Goal: Communication & Community: Participate in discussion

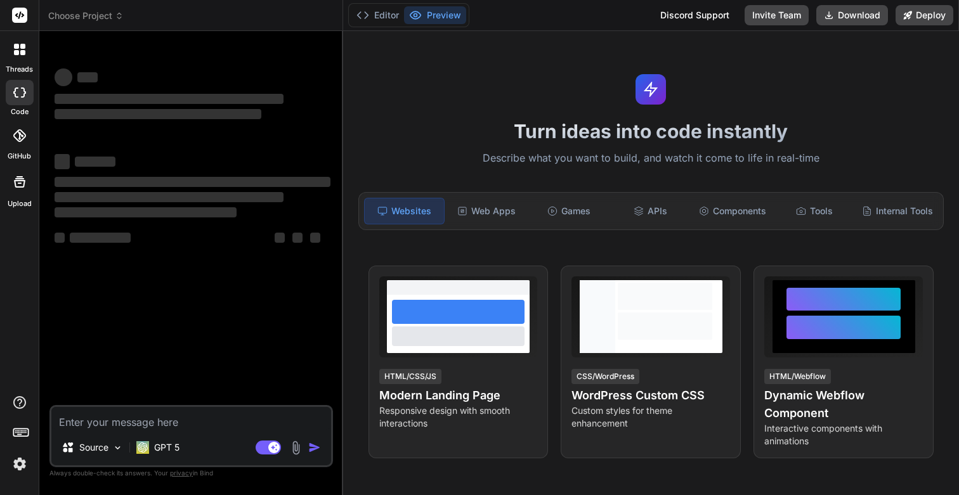
click at [17, 467] on img at bounding box center [20, 464] width 22 height 22
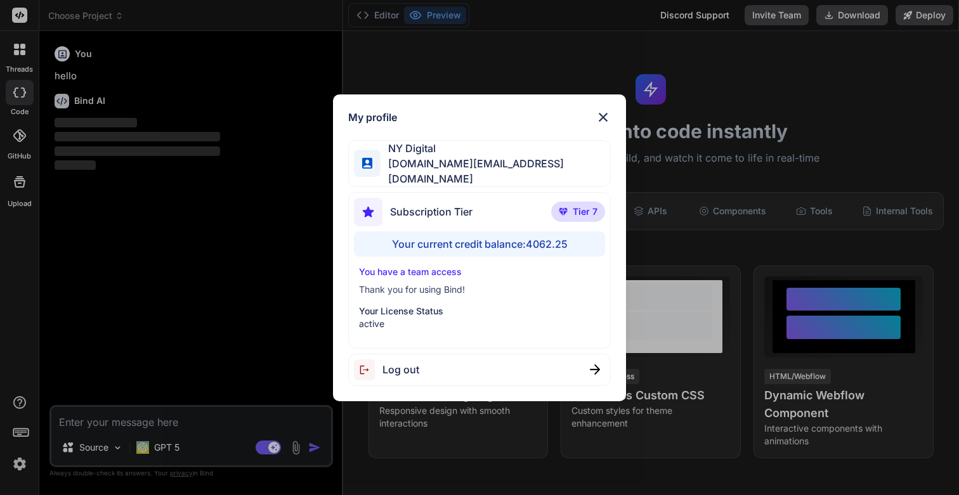
click at [17, 467] on div "My profile NY Digital [DOMAIN_NAME][EMAIL_ADDRESS][DOMAIN_NAME] Subscription Ti…" at bounding box center [479, 247] width 959 height 495
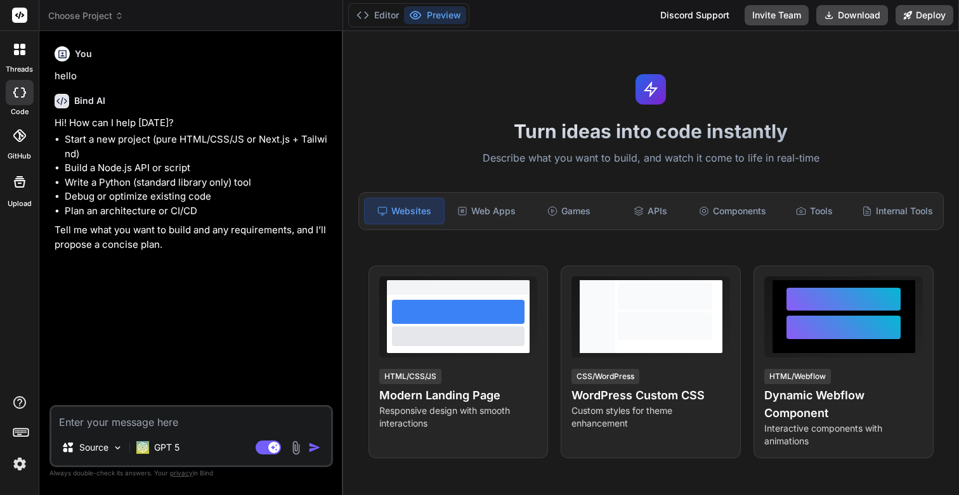
click at [23, 48] on icon at bounding box center [22, 46] width 5 height 5
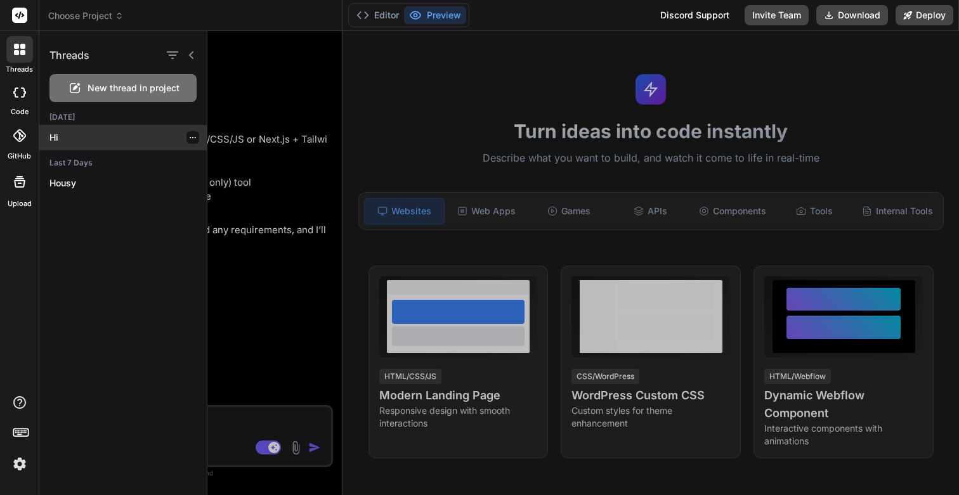
click at [62, 129] on div "Hi" at bounding box center [122, 137] width 167 height 25
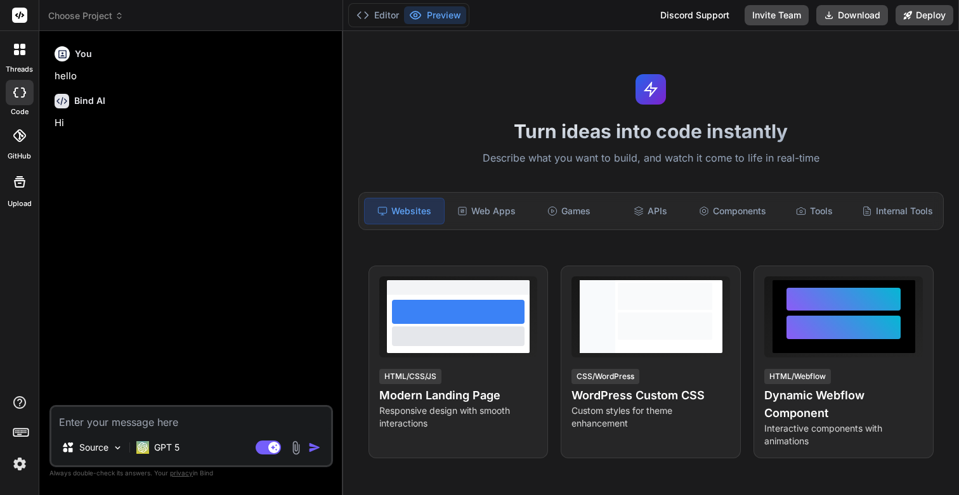
click at [16, 53] on icon at bounding box center [16, 52] width 5 height 5
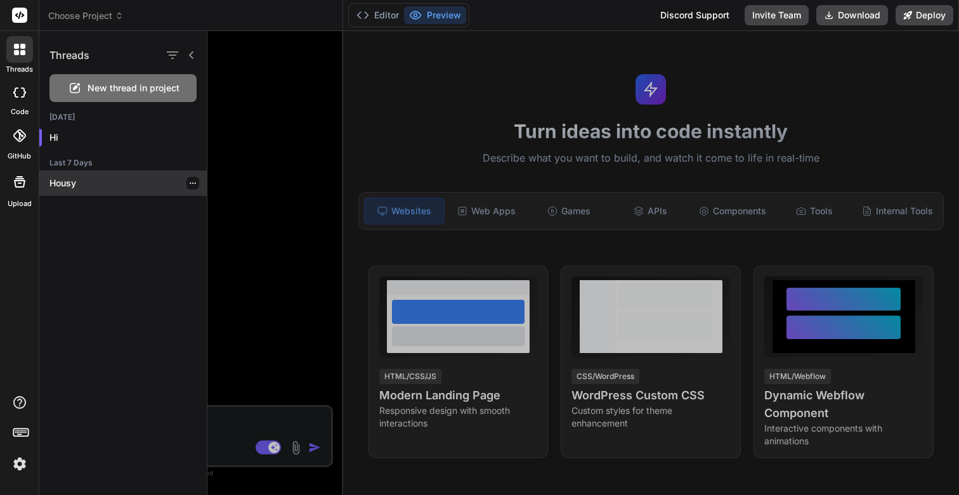
click at [72, 180] on p "Housy" at bounding box center [127, 183] width 157 height 13
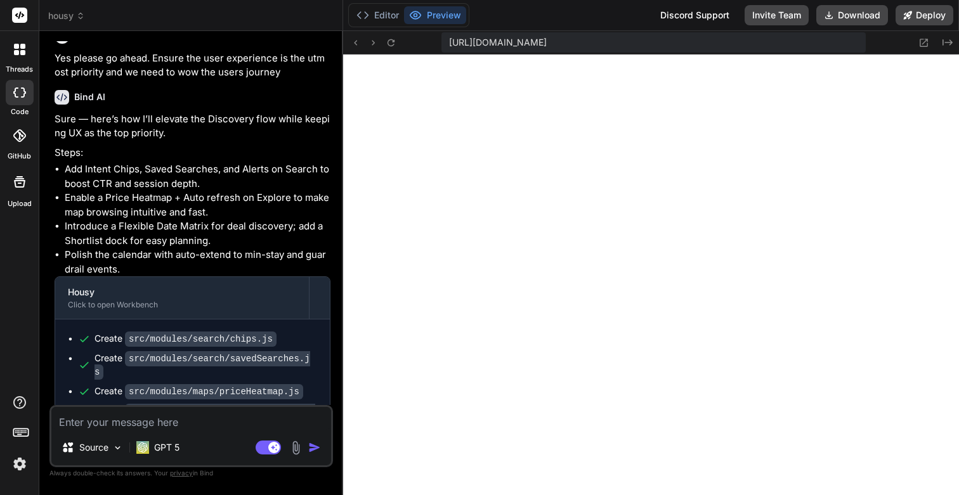
scroll to position [4173, 0]
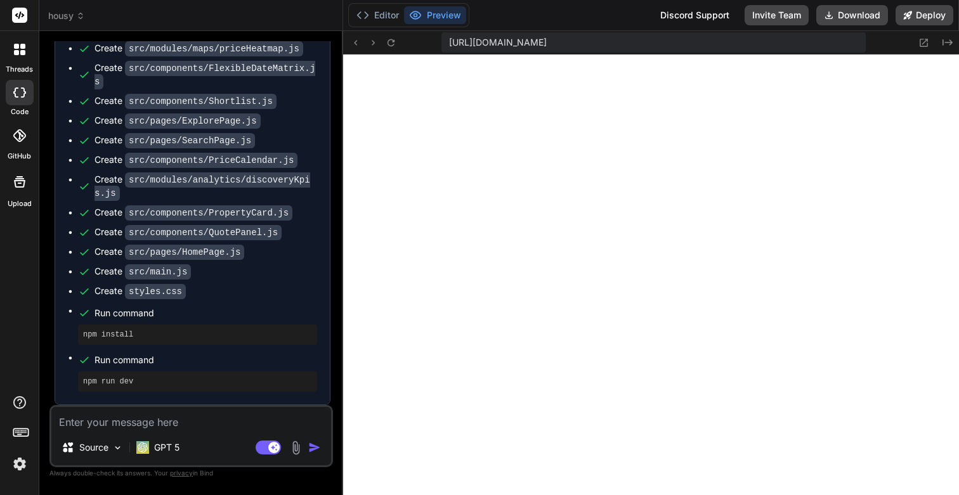
click at [214, 423] on textarea at bounding box center [191, 418] width 280 height 23
type textarea "x"
type textarea "L"
type textarea "x"
type textarea "Le"
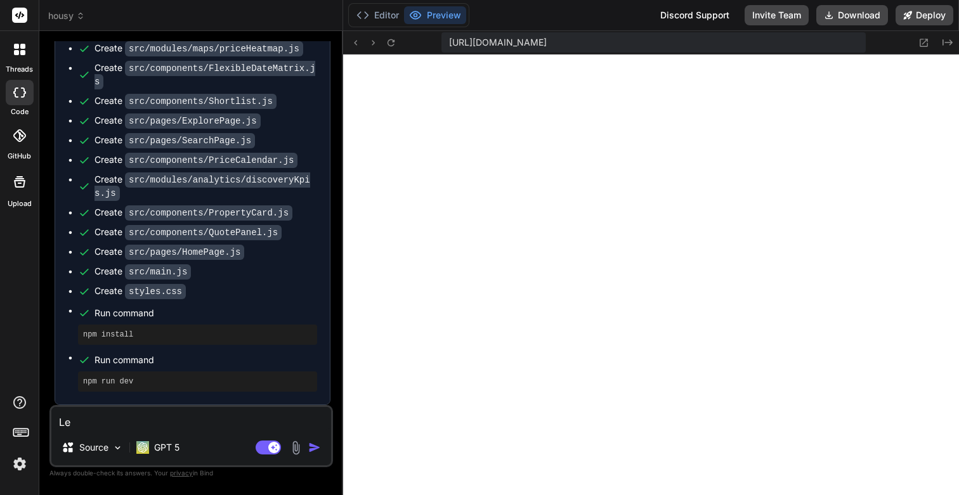
type textarea "x"
type textarea "Let"
type textarea "x"
type textarea "Lets"
type textarea "x"
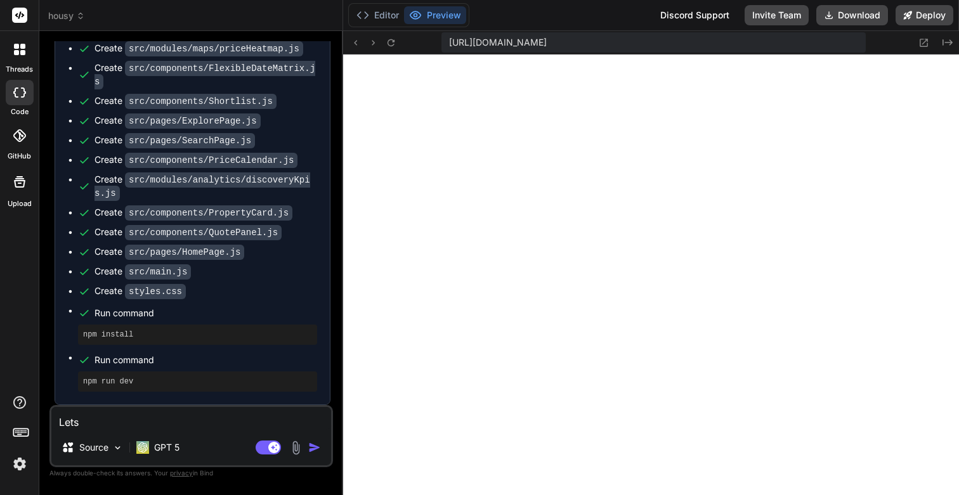
type textarea "Lets"
type textarea "x"
type textarea "Lets up"
type textarea "x"
type textarea "Lets upl"
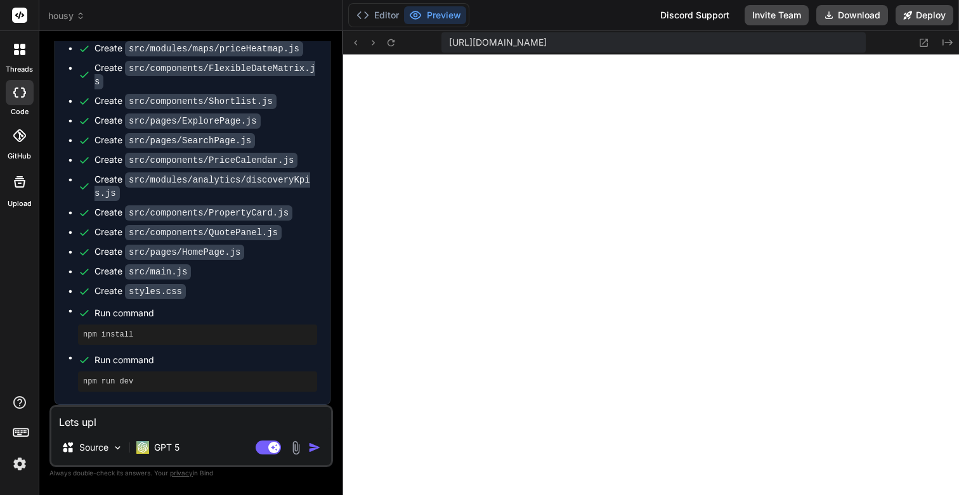
type textarea "x"
type textarea "Lets upli"
type textarea "x"
type textarea "Lets uplif"
type textarea "x"
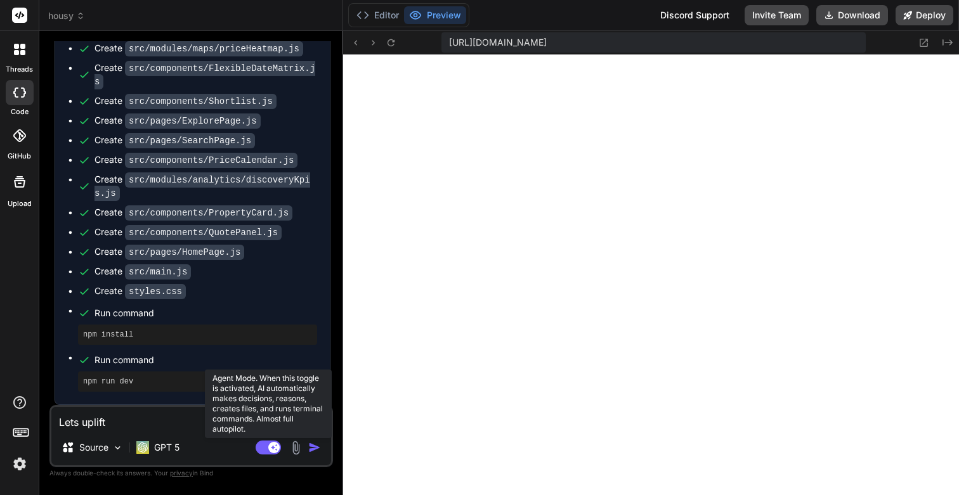
type textarea "Lets uplift"
click at [267, 450] on rect at bounding box center [268, 448] width 25 height 14
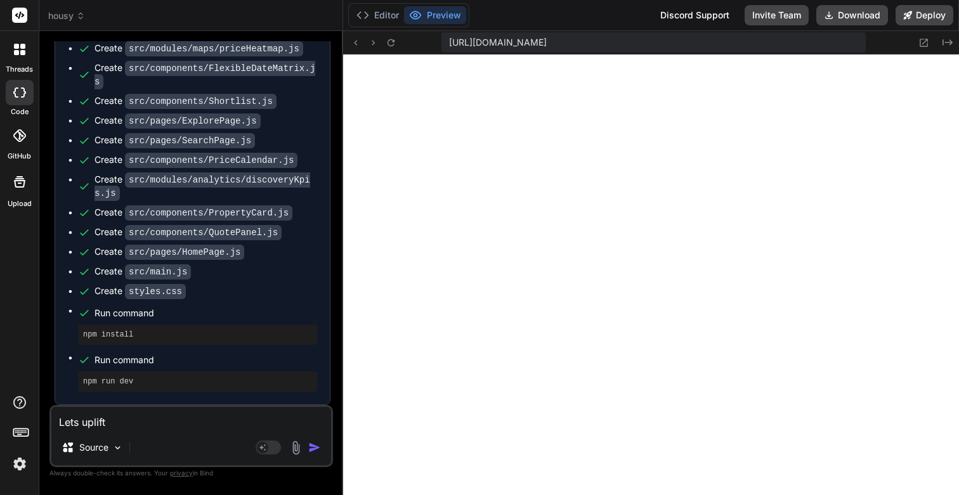
click at [113, 421] on textarea "Lets uplift" at bounding box center [191, 418] width 280 height 23
type textarea "x"
type textarea "Lets uplift"
type textarea "x"
type textarea "Lets uplift t"
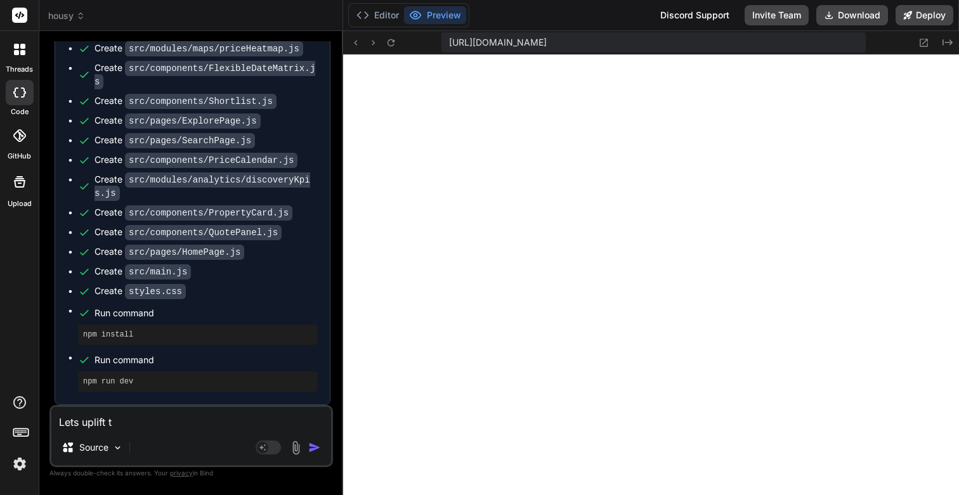
type textarea "x"
type textarea "Lets uplift th"
type textarea "x"
type textarea "Lets uplift the"
type textarea "x"
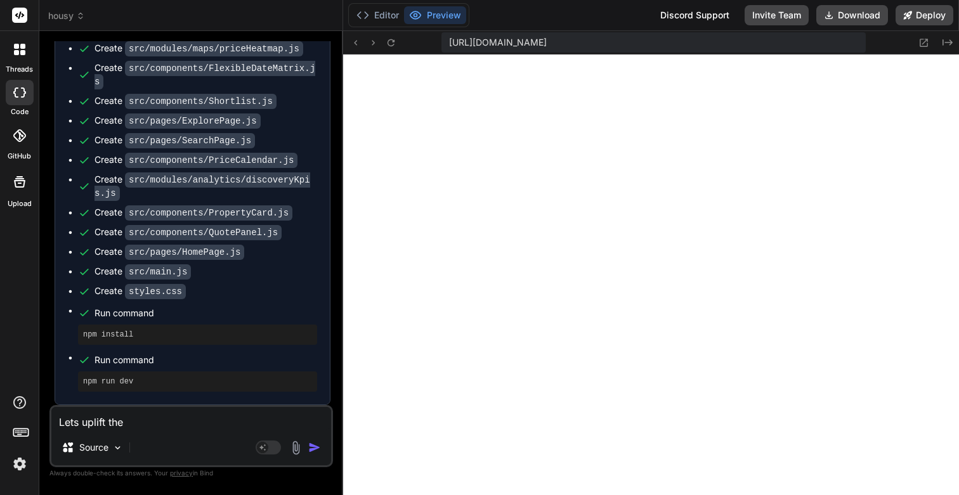
type textarea "Lets uplift the"
type textarea "x"
type textarea "Lets uplift the u"
type textarea "x"
type textarea "Lets uplift the us"
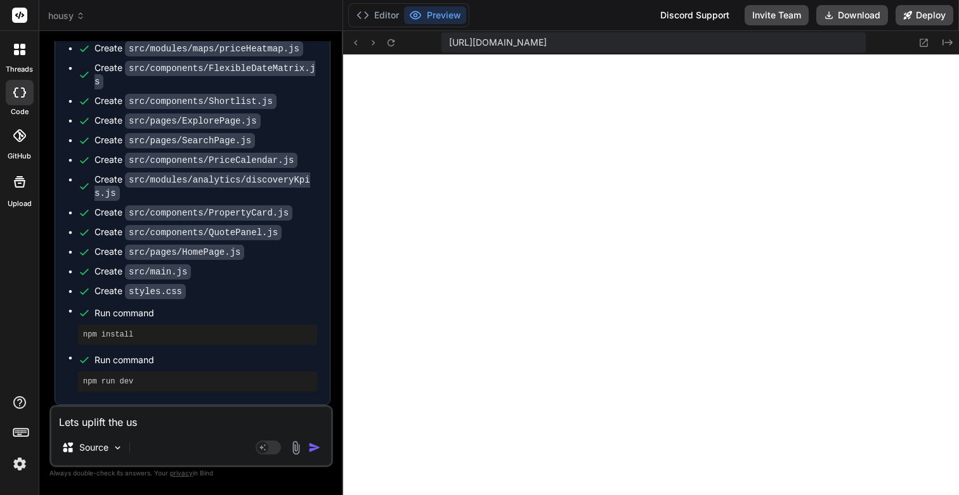
type textarea "x"
type textarea "Lets uplift the use"
type textarea "x"
type textarea "Lets uplift the user"
type textarea "x"
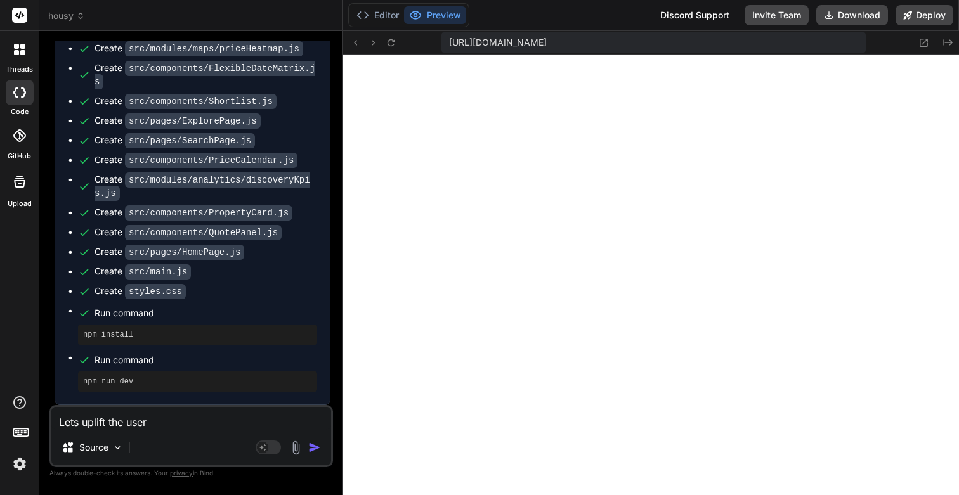
type textarea "Lets uplift the user"
type textarea "x"
type textarea "Lets uplift the user e"
type textarea "x"
type textarea "Lets uplift the user ex"
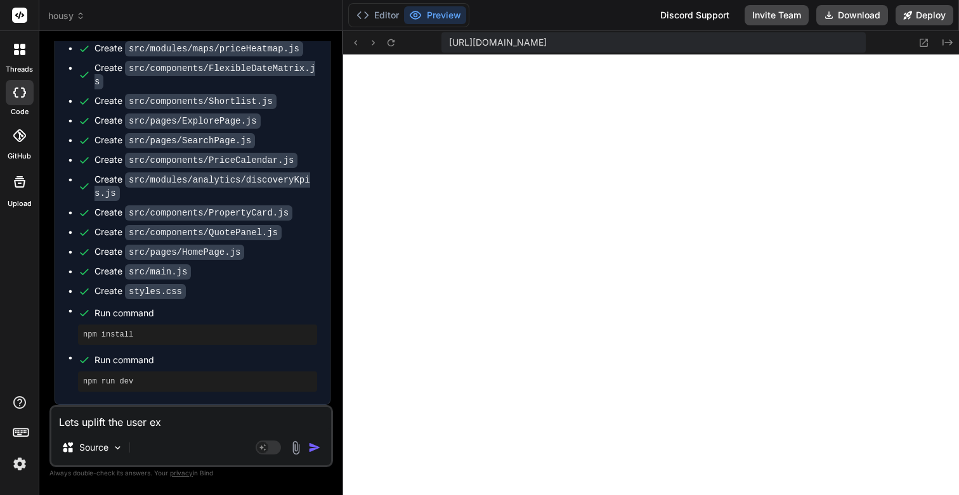
type textarea "x"
type textarea "Lets uplift the user exe"
type textarea "x"
type textarea "Lets uplift the user ex"
type textarea "x"
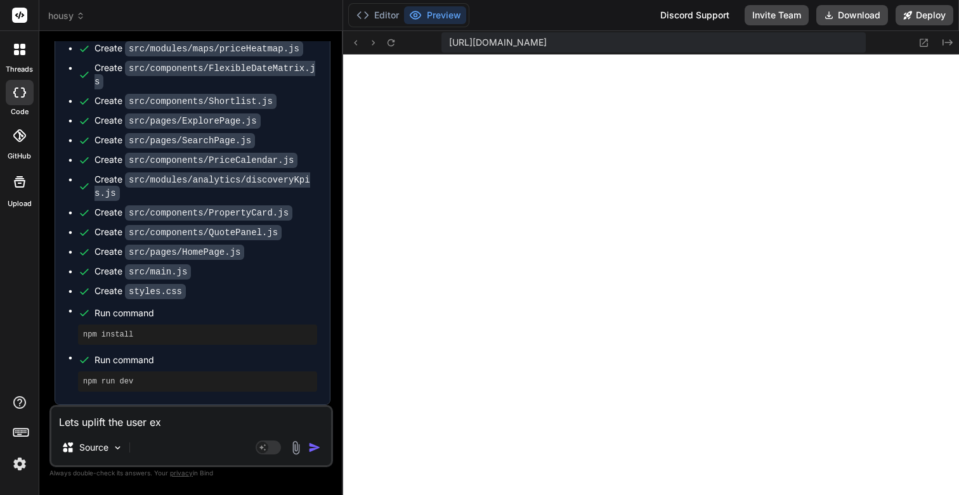
type textarea "Lets uplift the user e"
type textarea "x"
type textarea "Lets uplift the user"
type textarea "x"
type textarea "Lets uplift the user e"
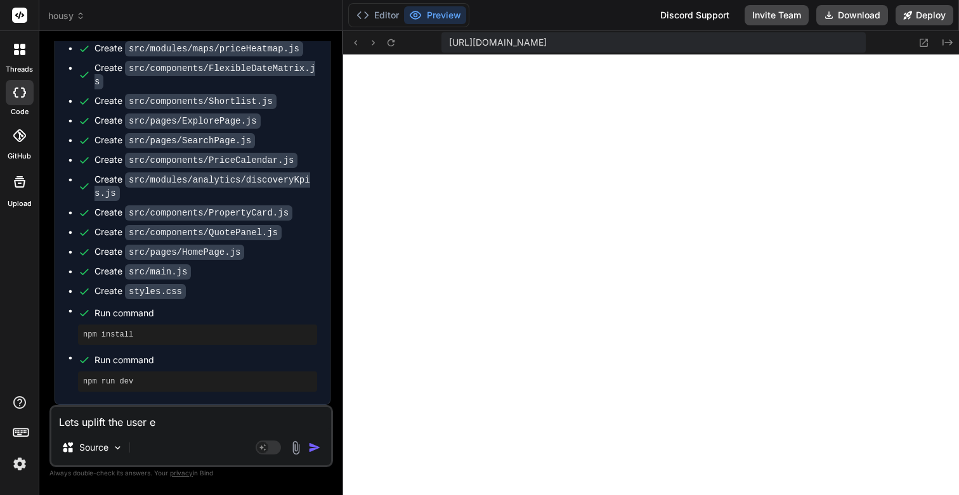
type textarea "x"
type textarea "Lets uplift the user ex"
type textarea "x"
type textarea "Lets uplift the user exp"
type textarea "x"
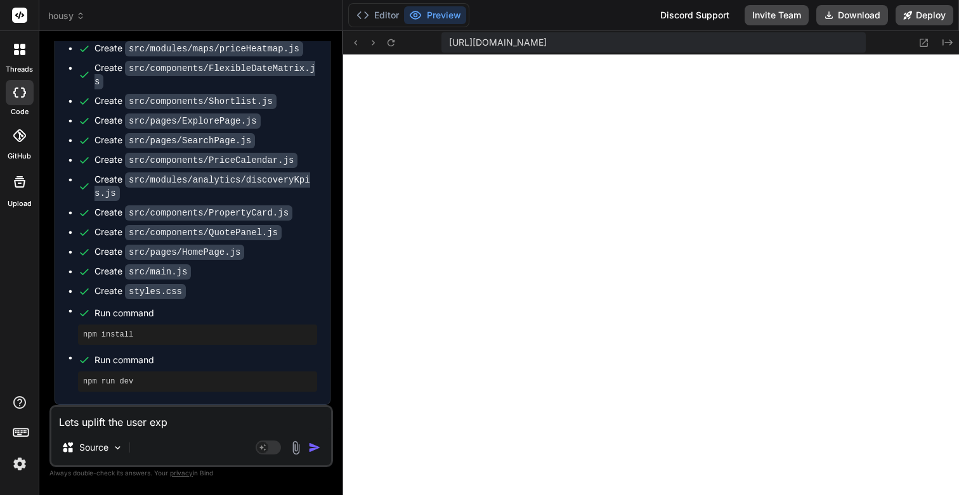
type textarea "Lets uplift the user expe"
type textarea "x"
type textarea "Lets uplift the user exp"
type textarea "x"
type textarea "Lets uplift the user ex"
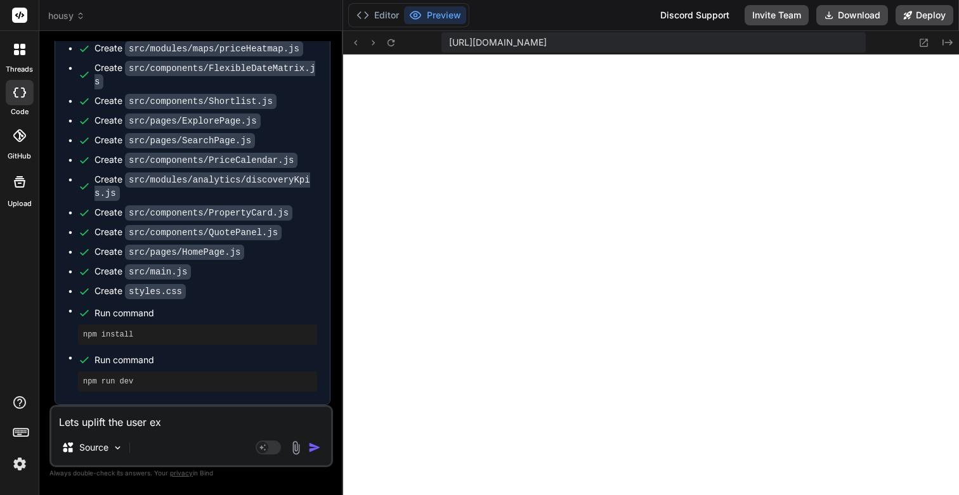
type textarea "x"
type textarea "Lets uplift the user e"
type textarea "x"
type textarea "Lets uplift the user"
type textarea "x"
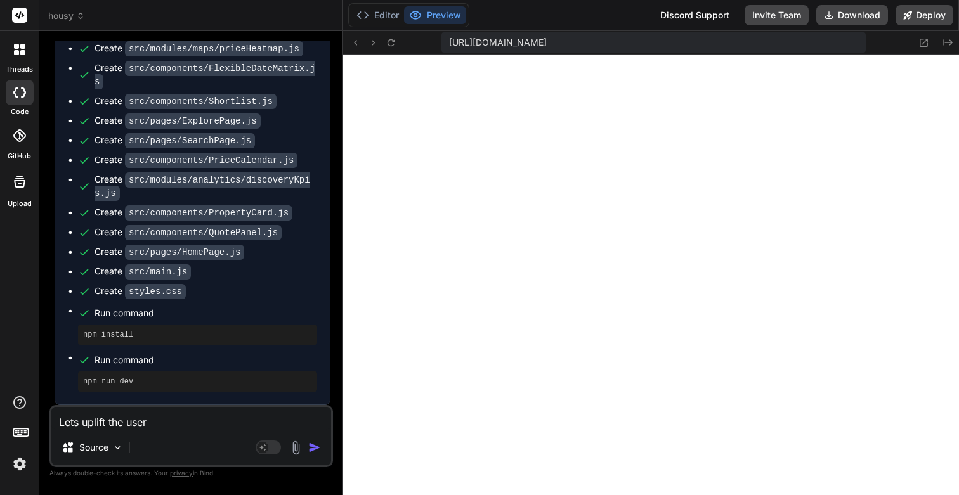
type textarea "Lets uplift the user i"
type textarea "x"
type textarea "Lets uplift the user in"
type textarea "x"
type textarea "Lets uplift the user inte"
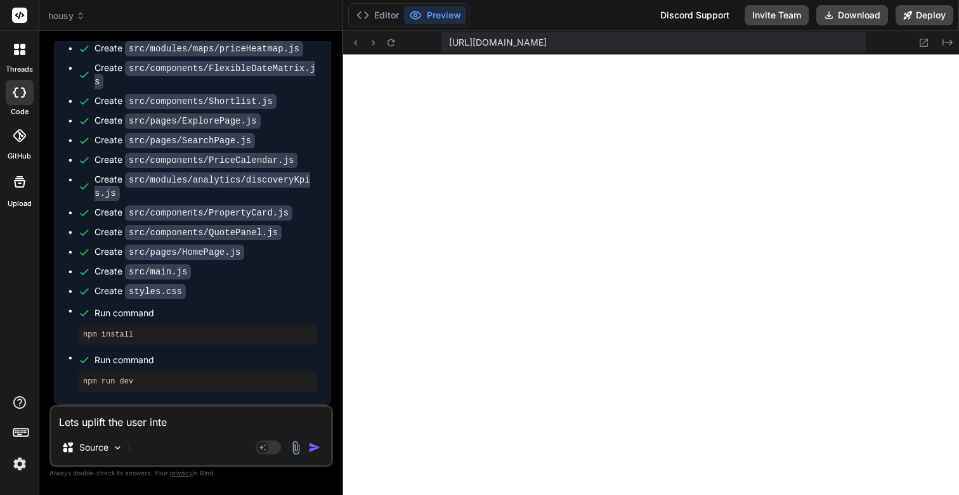
type textarea "x"
type textarea "Lets uplift the user inter"
type textarea "x"
type textarea "Lets uplift the user interf"
type textarea "x"
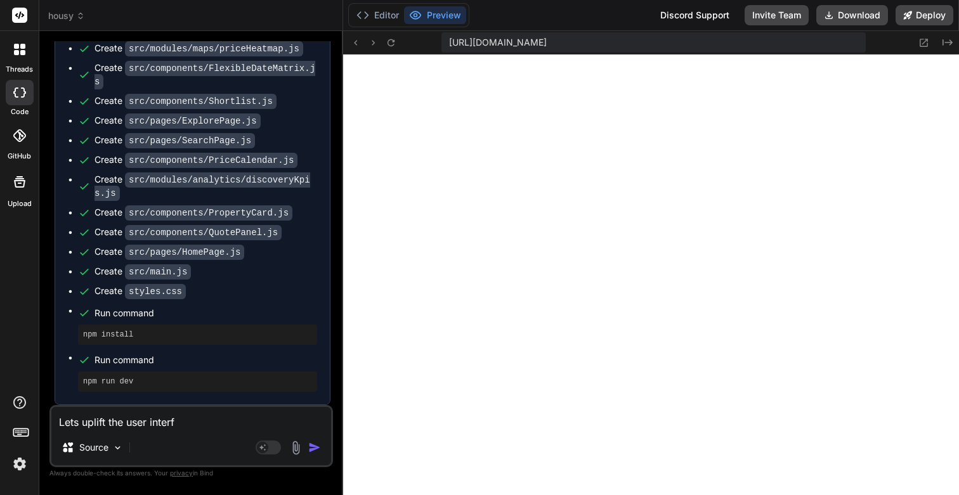
type textarea "Lets uplift the user interfa"
type textarea "x"
type textarea "Lets uplift the user interface"
type textarea "x"
type textarea "Lets uplift the user interface"
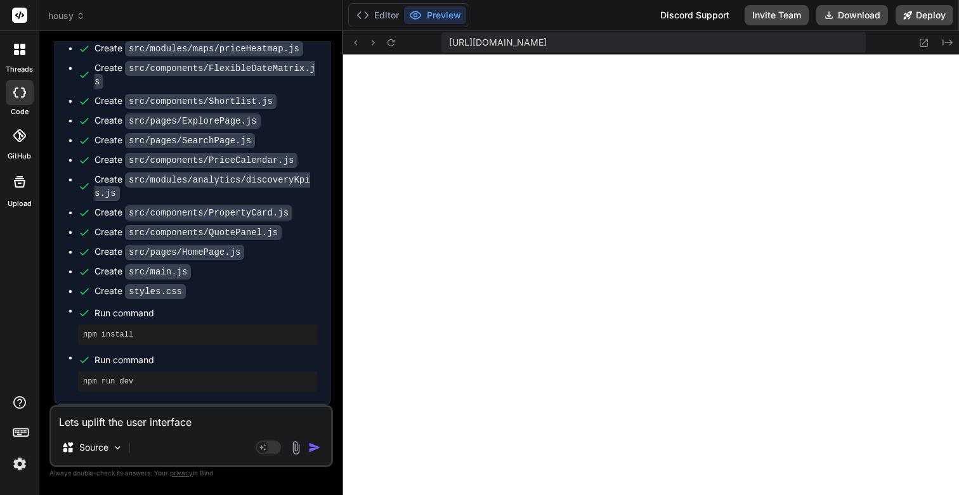
type textarea "x"
type textarea "Lets uplift the user interface a"
type textarea "x"
type textarea "Lets uplift the user interface an"
type textarea "x"
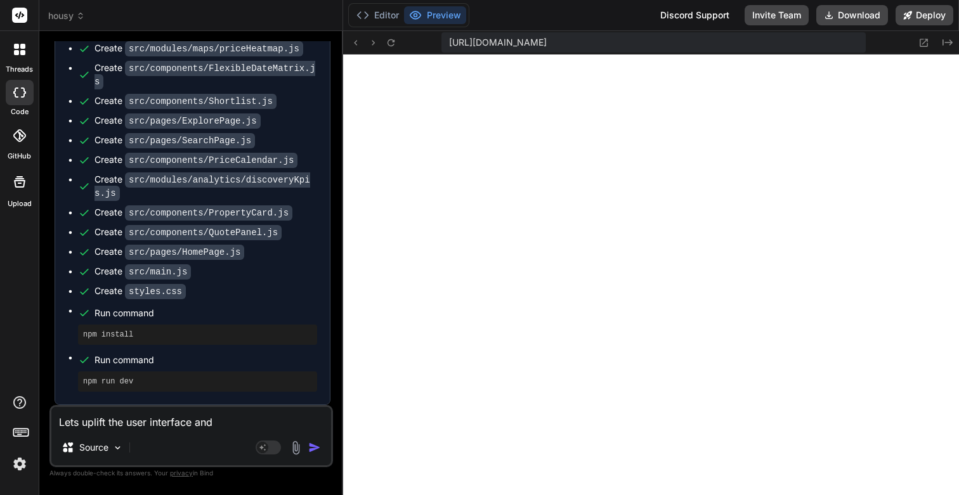
type textarea "Lets uplift the user interface and"
type textarea "x"
type textarea "Lets uplift the user interface and u"
type textarea "x"
type textarea "Lets uplift the user interface and us"
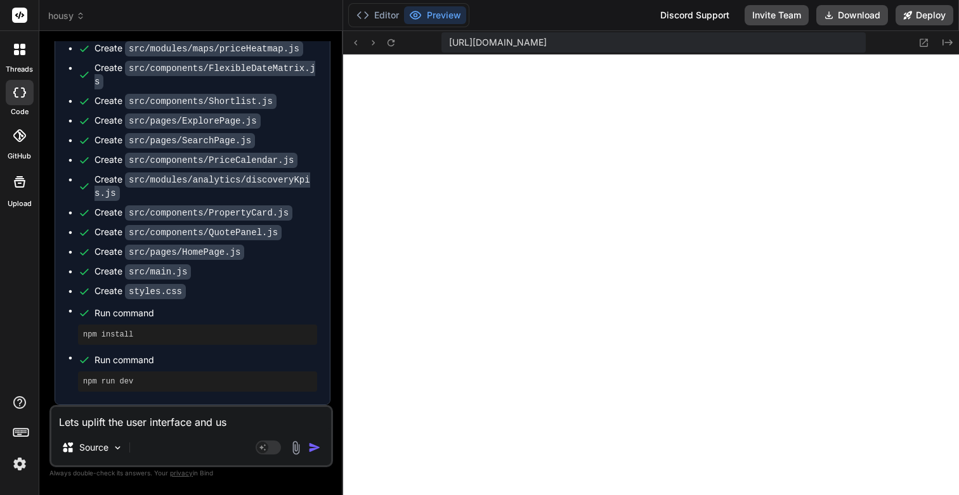
type textarea "x"
type textarea "Lets uplift the user interface and use"
type textarea "x"
type textarea "Lets uplift the user interface and user"
type textarea "x"
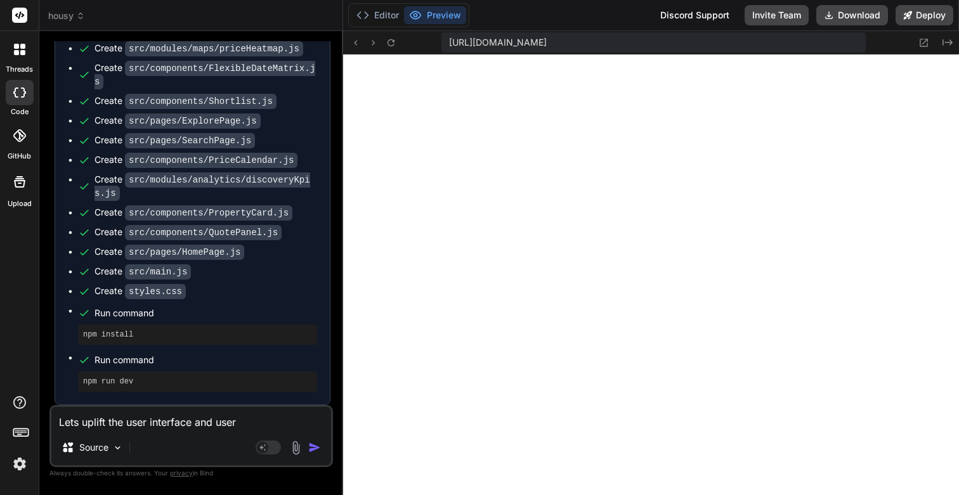
type textarea "Lets uplift the user interface and user"
type textarea "x"
type textarea "Lets uplift the user interface and user e"
type textarea "x"
type textarea "Lets uplift the user interface and user ex"
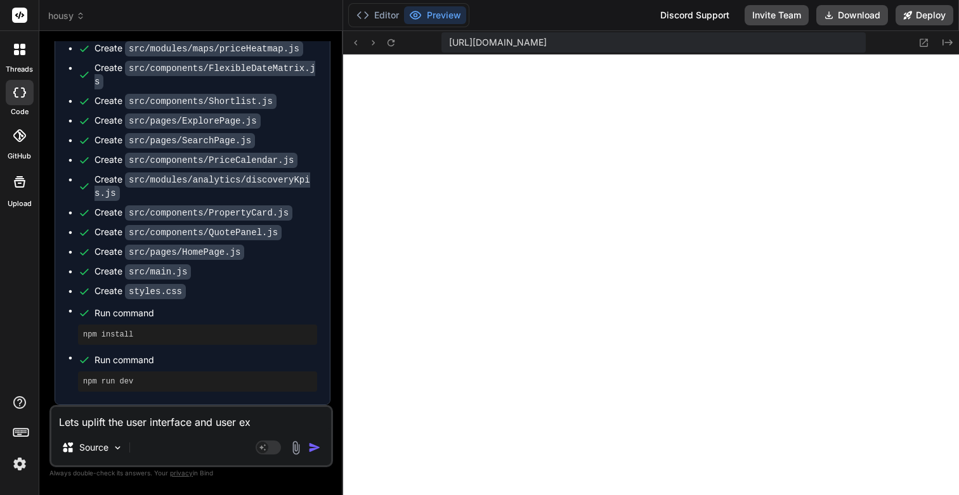
type textarea "x"
type textarea "Lets uplift the user interface and user exp"
type textarea "x"
type textarea "Lets uplift the user interface and user expe"
type textarea "x"
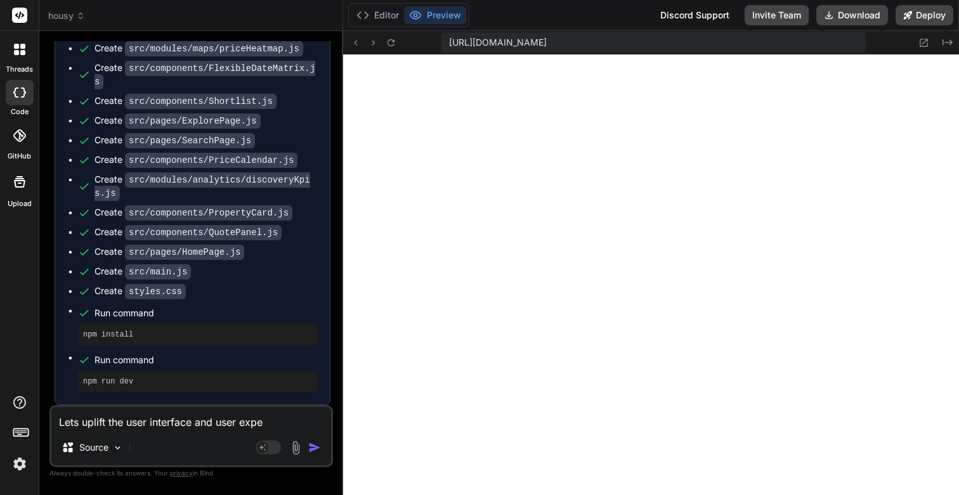
type textarea "Lets uplift the user interface and user exper"
type textarea "x"
type textarea "Lets uplift the user interface and user experi"
type textarea "x"
type textarea "Lets uplift the user interface and user experie"
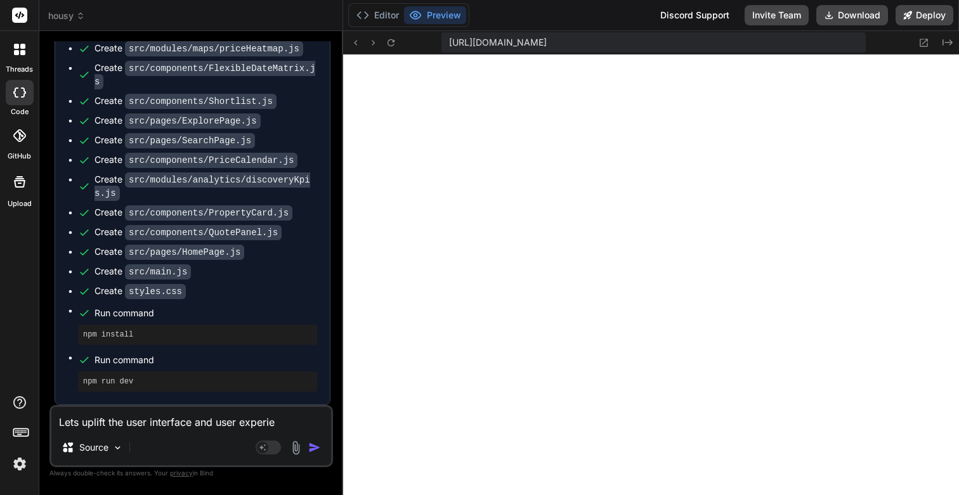
type textarea "x"
type textarea "Lets uplift the user interface and user experien"
type textarea "x"
type textarea "Lets uplift the user interface and user experienc"
type textarea "x"
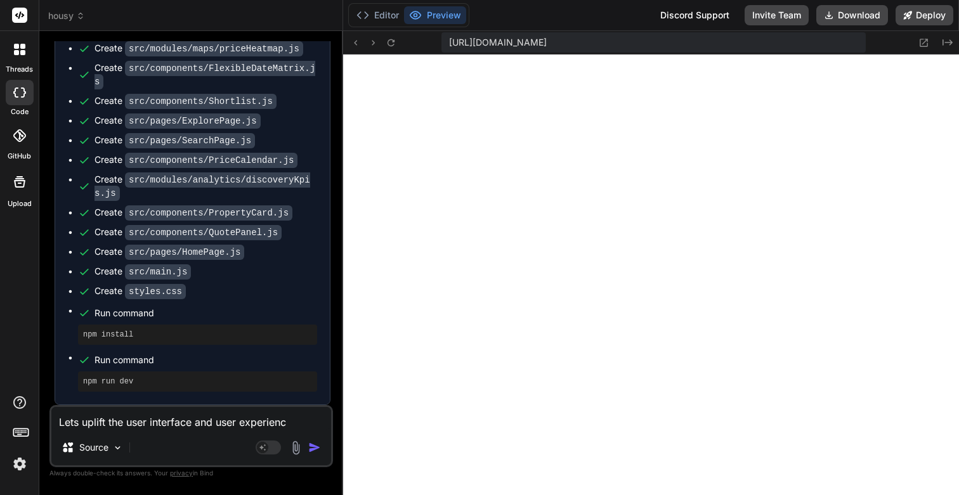
type textarea "Lets uplift the user interface and user experience"
type textarea "x"
type textarea "Lets uplift the user interface and user experience."
type textarea "x"
type textarea "Lets uplift the user interface and user experience."
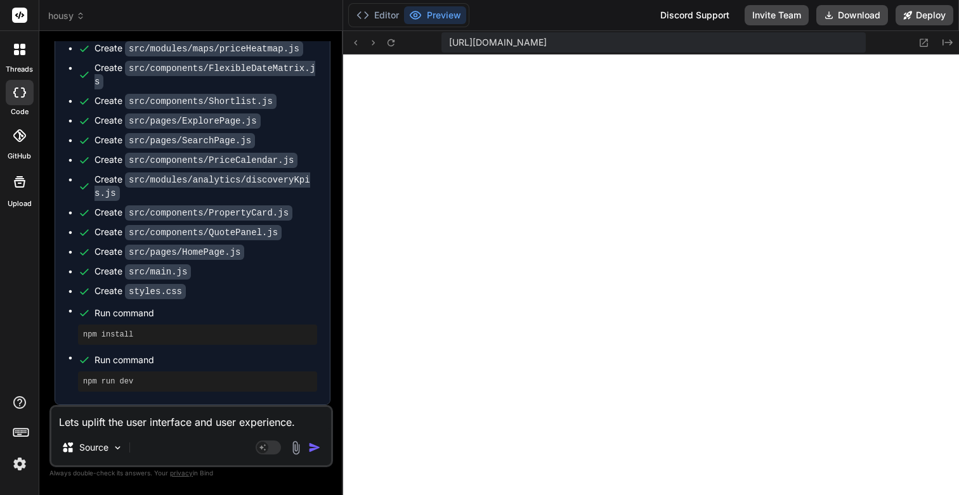
type textarea "x"
type textarea "Lets uplift the user interface and user experience."
type textarea "x"
type textarea "Lets uplift the user interface and user experience. T"
type textarea "x"
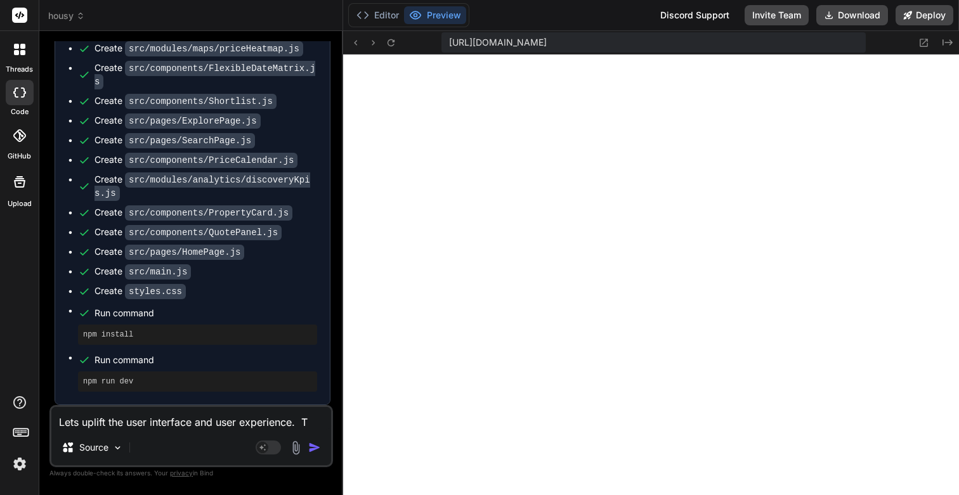
type textarea "Lets uplift the user interface and user experience. Th"
type textarea "x"
type textarea "Lets uplift the user interface and user experience. The"
type textarea "x"
type textarea "Lets uplift the user interface and user experience. The"
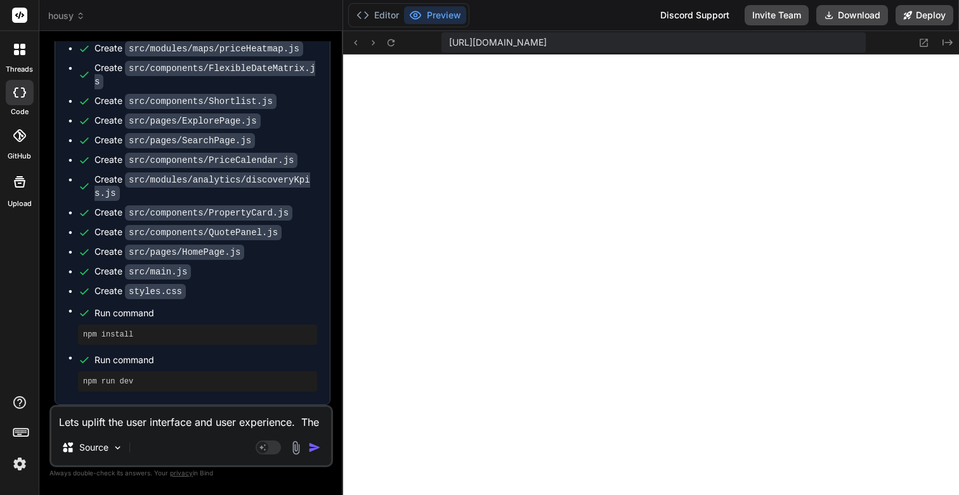
type textarea "x"
type textarea "Lets uplift the user interface and user experience. The i"
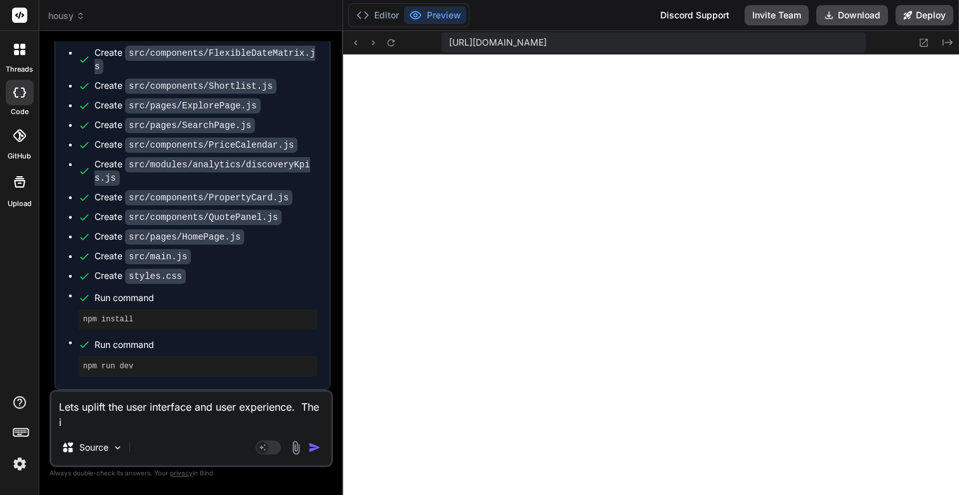
type textarea "x"
type textarea "Lets uplift the user interface and user experience. The ima"
type textarea "x"
type textarea "Lets uplift the user interface and user experience. The imag"
type textarea "x"
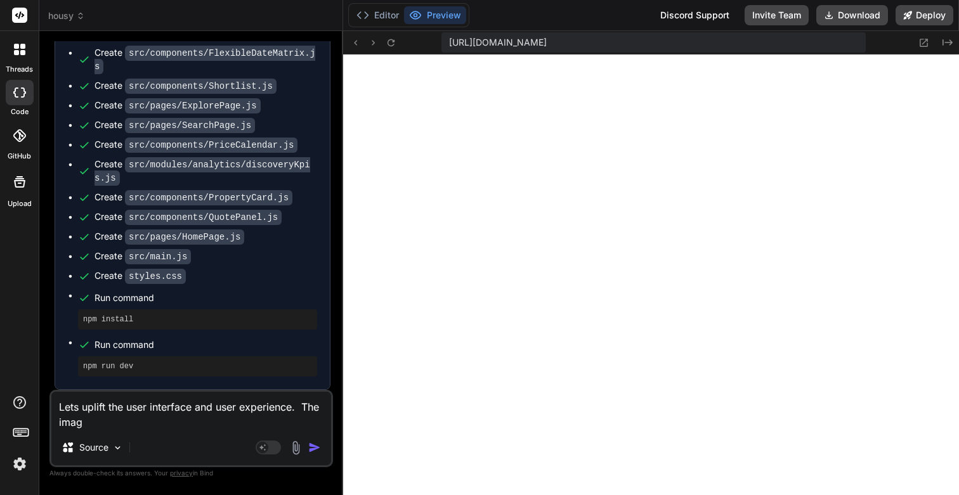
type textarea "Lets uplift the user interface and user experience. The image"
type textarea "x"
type textarea "Lets uplift the user interface and user experience. The images"
type textarea "x"
type textarea "Lets uplift the user interface and user experience. The images"
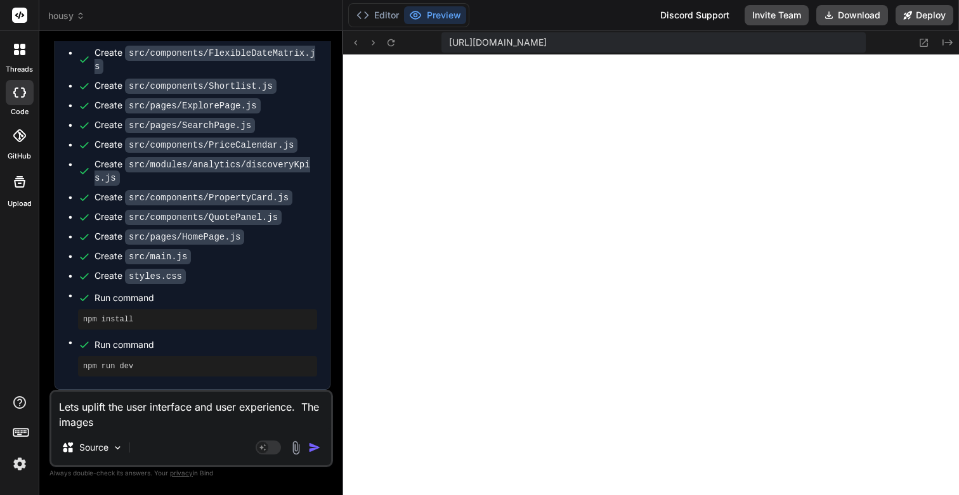
type textarea "x"
type textarea "Lets uplift the user interface and user experience. The images a"
type textarea "x"
type textarea "Lets uplift the user interface and user experience. The images an"
type textarea "x"
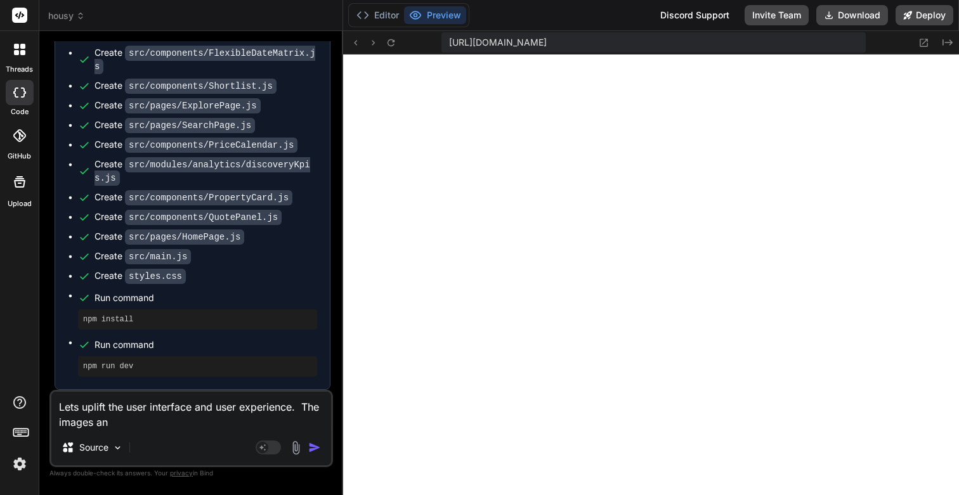
type textarea "Lets uplift the user interface and user experience. The images and"
type textarea "x"
type textarea "Lets uplift the user interface and user experience. The images and"
type textarea "x"
type textarea "Lets uplift the user interface and user experience. The images and"
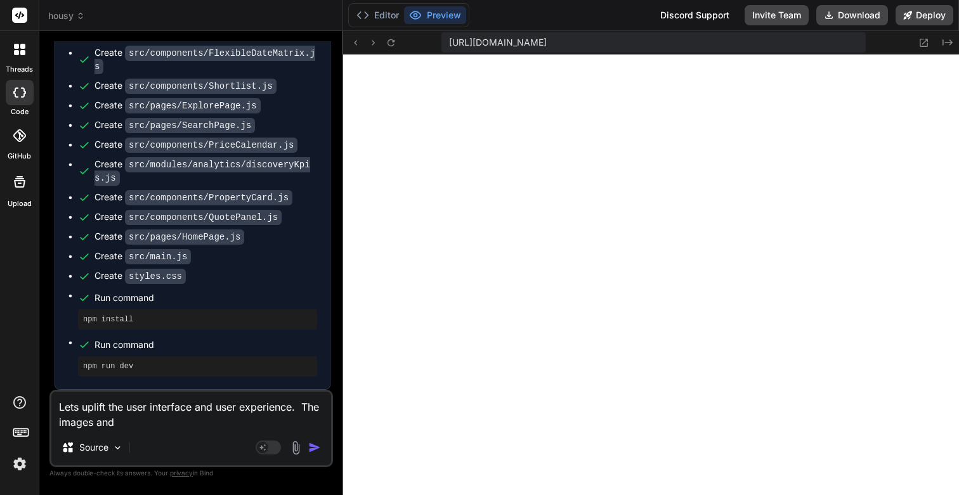
type textarea "x"
type textarea "Lets uplift the user interface and user experience. The l"
type textarea "x"
type textarea "Lets uplift the user interface and user experience. The la"
type textarea "x"
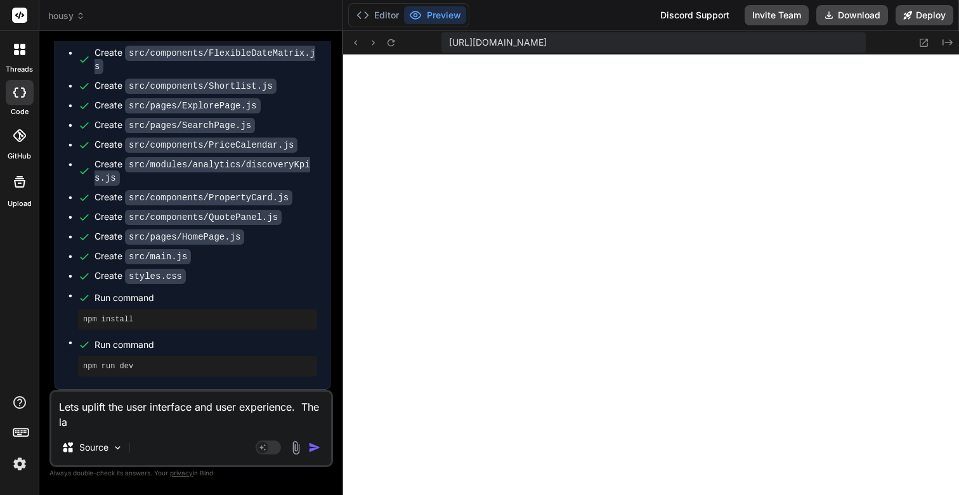
type textarea "Lets uplift the user interface and user experience. The lay"
type textarea "x"
type textarea "Lets uplift the user interface and user experience. The layo"
type textarea "x"
type textarea "Lets uplift the user interface and user experience. The layou"
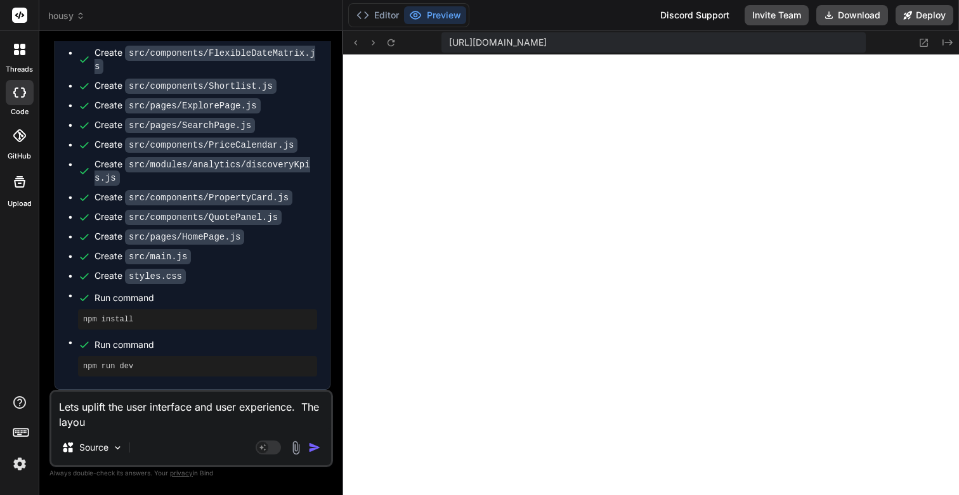
type textarea "x"
type textarea "Lets uplift the user interface and user experience. The layout"
type textarea "x"
type textarea "Lets uplift the user interface and user experience. The layout"
type textarea "x"
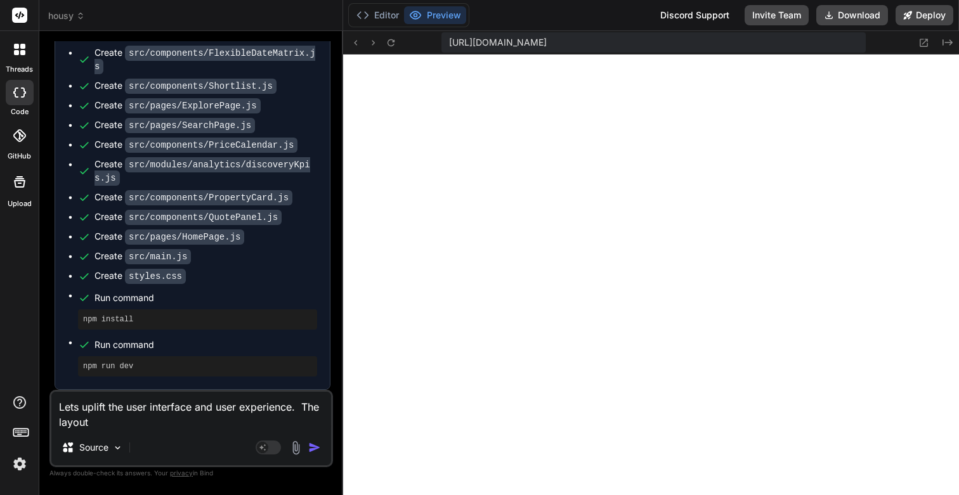
type textarea "Lets uplift the user interface and user experience. The layout a"
type textarea "x"
type textarea "Lets uplift the user interface and user experience. The layout an"
type textarea "x"
type textarea "Lets uplift the user interface and user experience. The layout and"
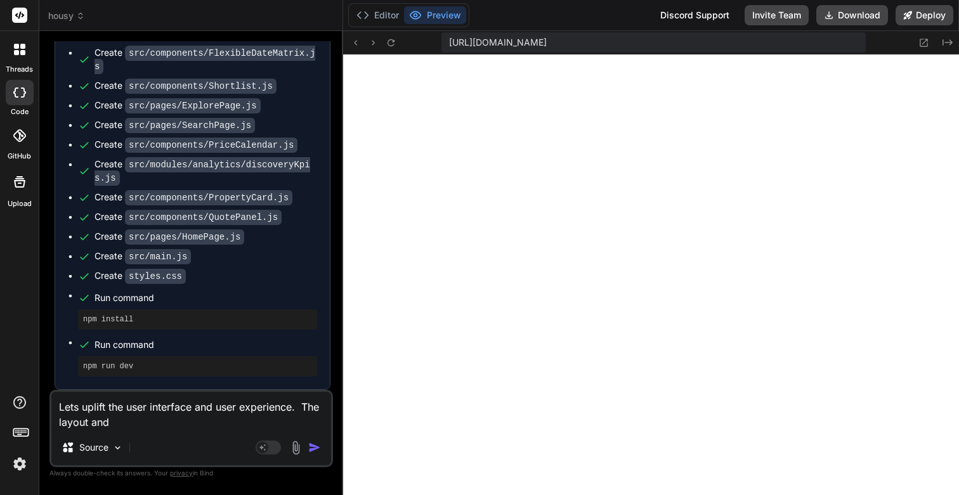
type textarea "x"
type textarea "Lets uplift the user interface and user experience. The layout and"
type textarea "x"
type textarea "Lets uplift the user interface and user experience. The layout and el"
type textarea "x"
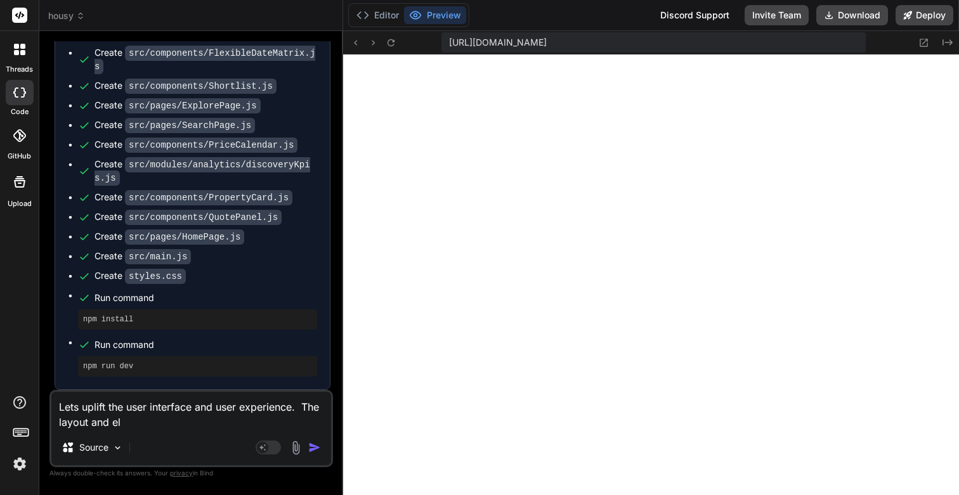
type textarea "Lets uplift the user interface and user experience. The layout and ele"
type textarea "x"
type textarea "Lets uplift the user interface and user experience. The layout and elem"
type textarea "x"
type textarea "Lets uplift the user interface and user experience. The layout and eleme"
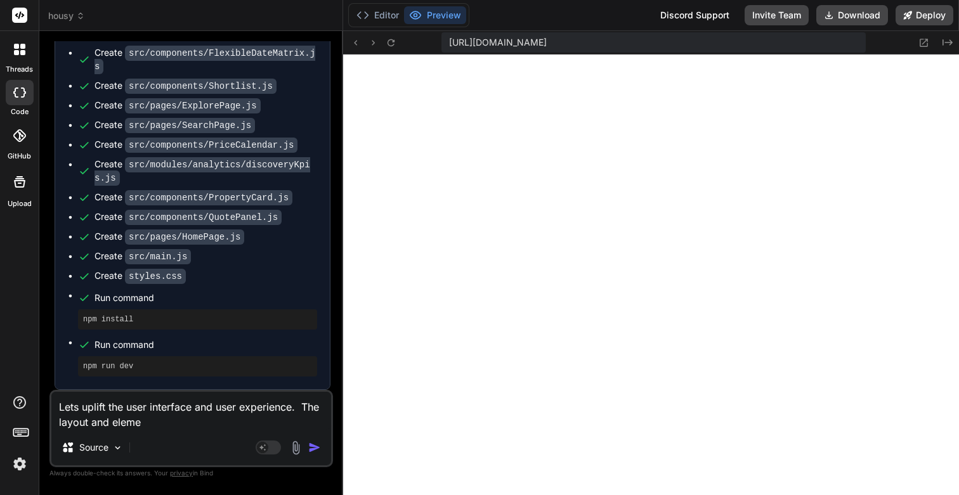
type textarea "x"
type textarea "Lets uplift the user interface and user experience. The layout and elemen"
type textarea "x"
type textarea "Lets uplift the user interface and user experience. The layout and element"
type textarea "x"
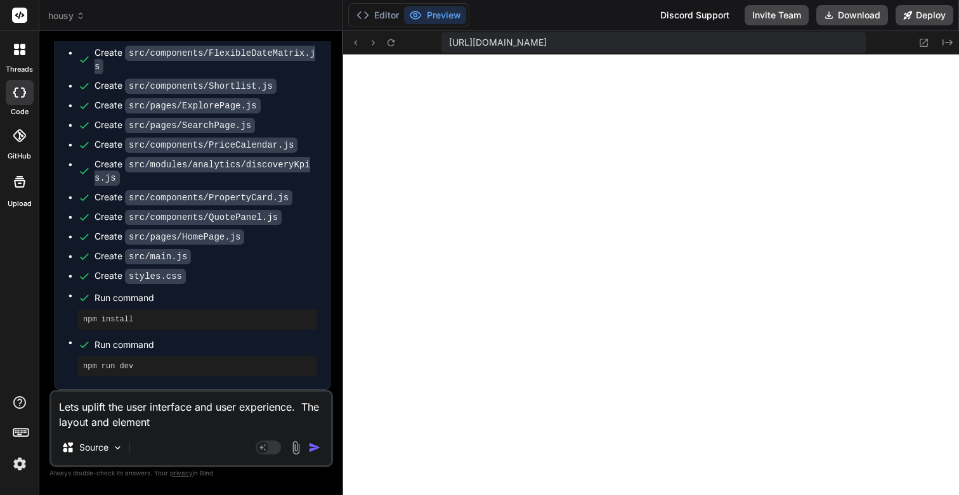
type textarea "Lets uplift the user interface and user experience. The layout and elements"
type textarea "x"
type textarea "Lets uplift the user interface and user experience. The layout and elements"
type textarea "x"
type textarea "Lets uplift the user interface and user experience. The layout and elements n"
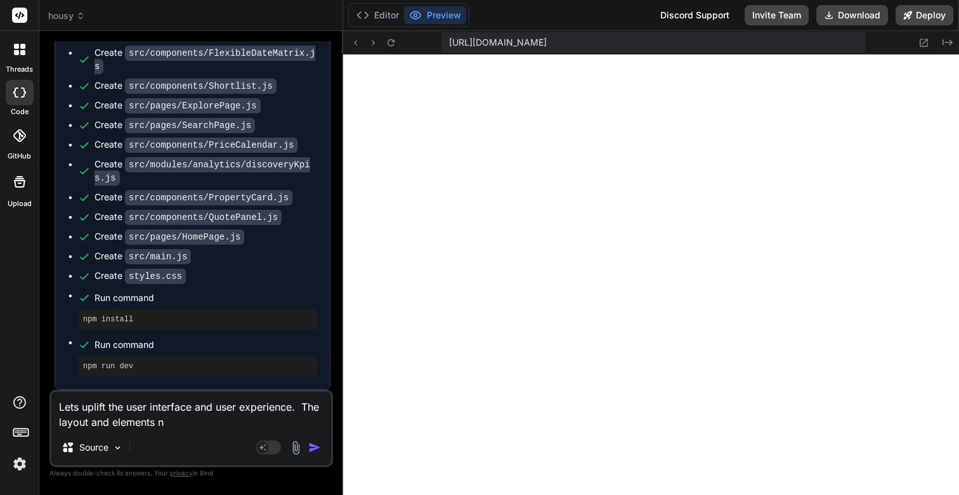
type textarea "x"
type textarea "Lets uplift the user interface and user experience. The layout and elements ne"
type textarea "x"
type textarea "Lets uplift the user interface and user experience. The layout and elements nee"
click at [244, 420] on textarea "Lets uplift the user interface and user experience. The layout and elements nee…" at bounding box center [191, 411] width 280 height 38
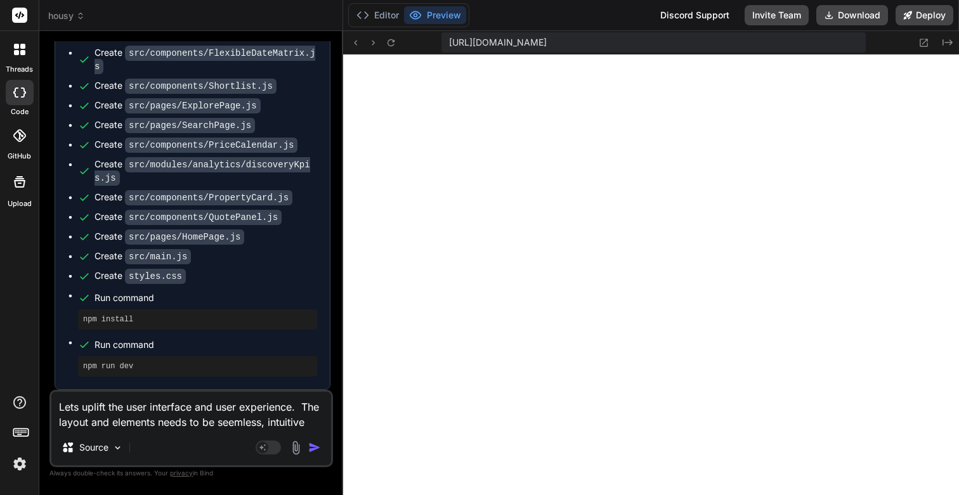
click at [233, 422] on textarea "Lets uplift the user interface and user experience. The layout and elements nee…" at bounding box center [191, 411] width 280 height 38
click at [237, 422] on textarea "Lets uplift the user interface and user experience. The layout and elements nee…" at bounding box center [191, 411] width 280 height 38
click at [202, 441] on div "Source" at bounding box center [191, 450] width 280 height 30
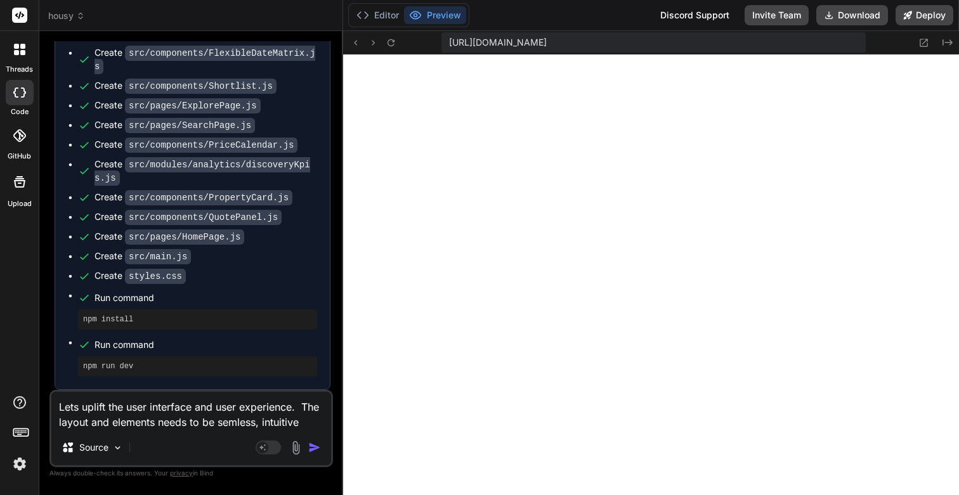
click at [307, 421] on textarea "Lets uplift the user interface and user experience. The layout and elements nee…" at bounding box center [191, 411] width 280 height 38
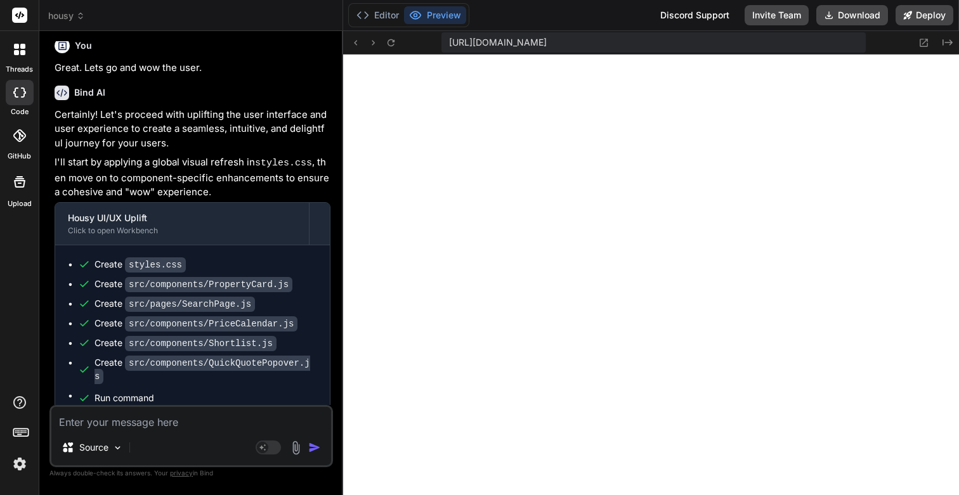
scroll to position [5420, 0]
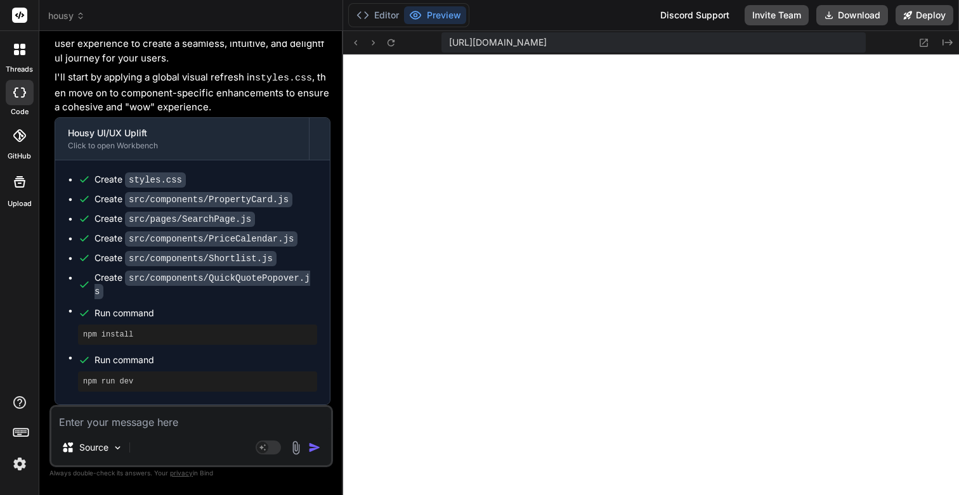
click at [92, 424] on textarea at bounding box center [191, 418] width 280 height 23
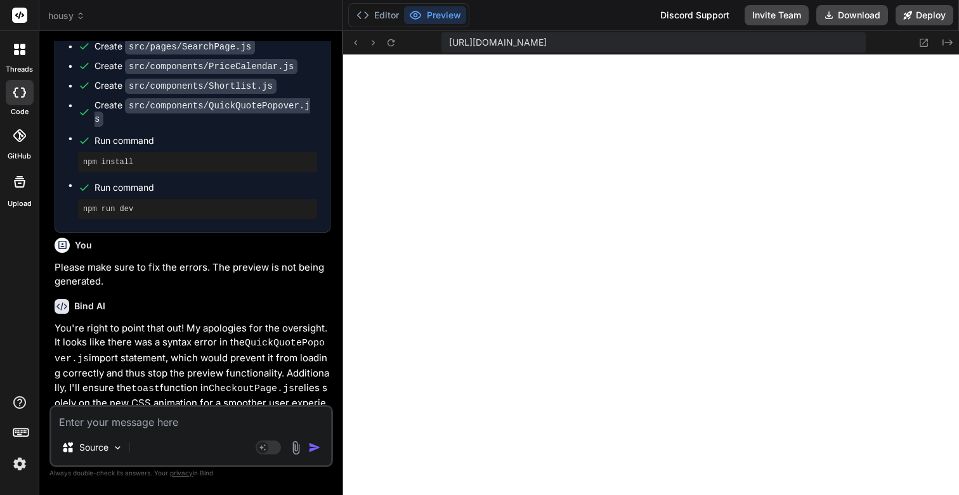
scroll to position [5839, 0]
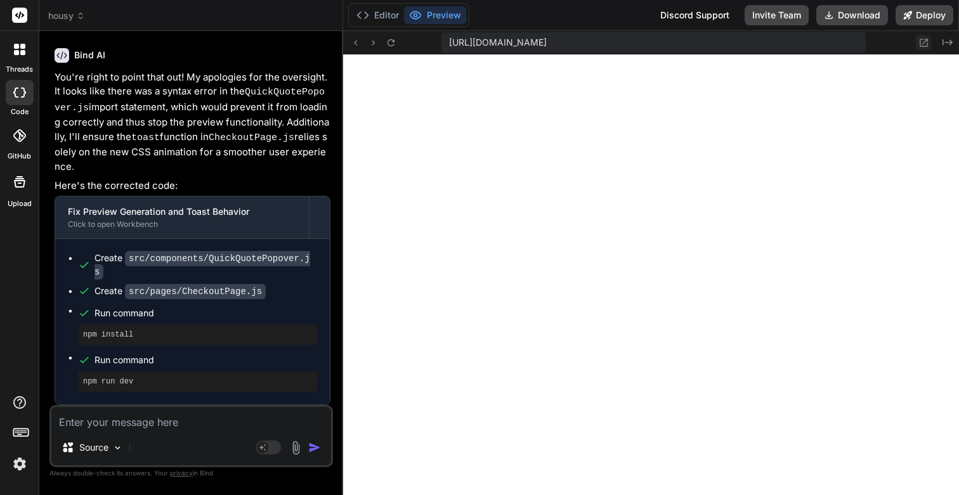
click at [924, 41] on icon at bounding box center [923, 43] width 8 height 8
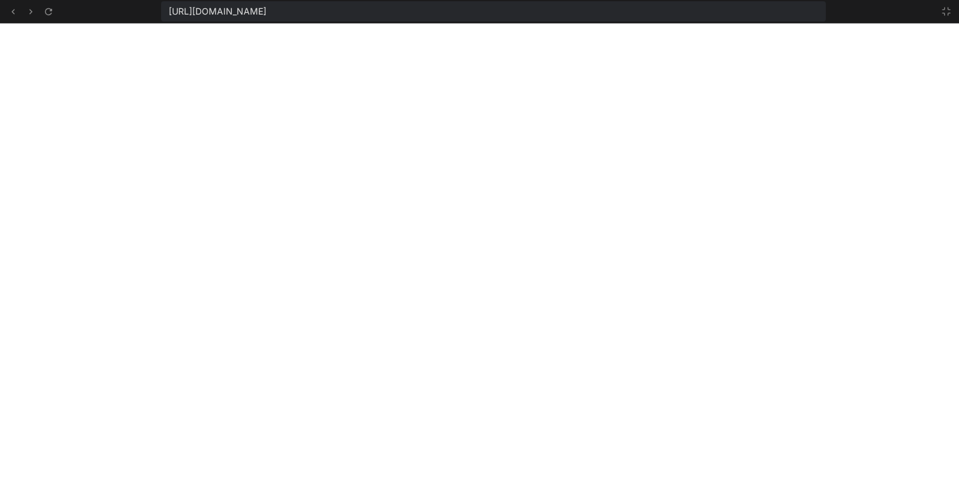
scroll to position [9276, 0]
click at [945, 11] on icon at bounding box center [946, 11] width 10 height 10
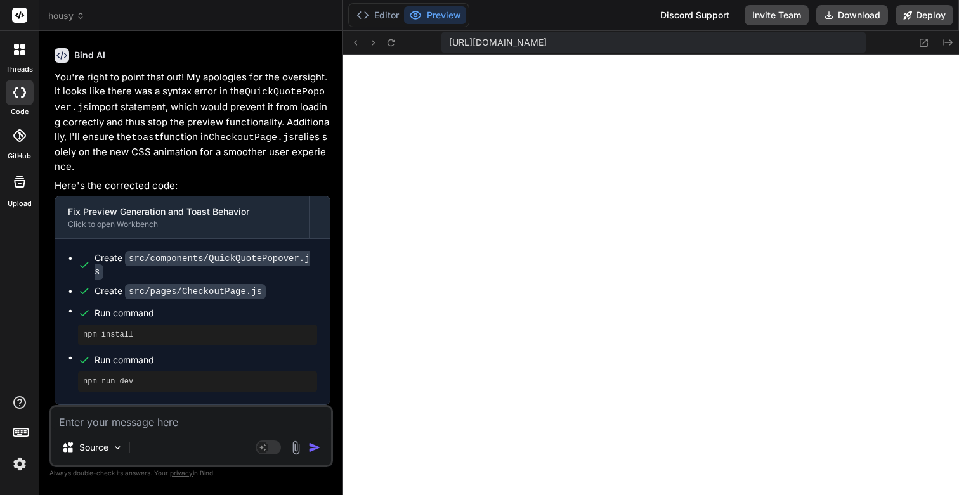
click at [125, 428] on textarea at bounding box center [191, 418] width 280 height 23
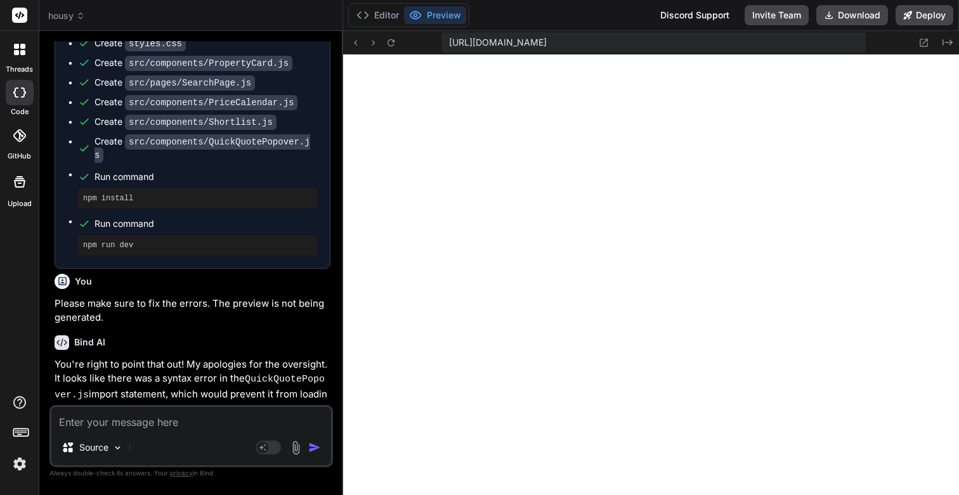
scroll to position [5839, 0]
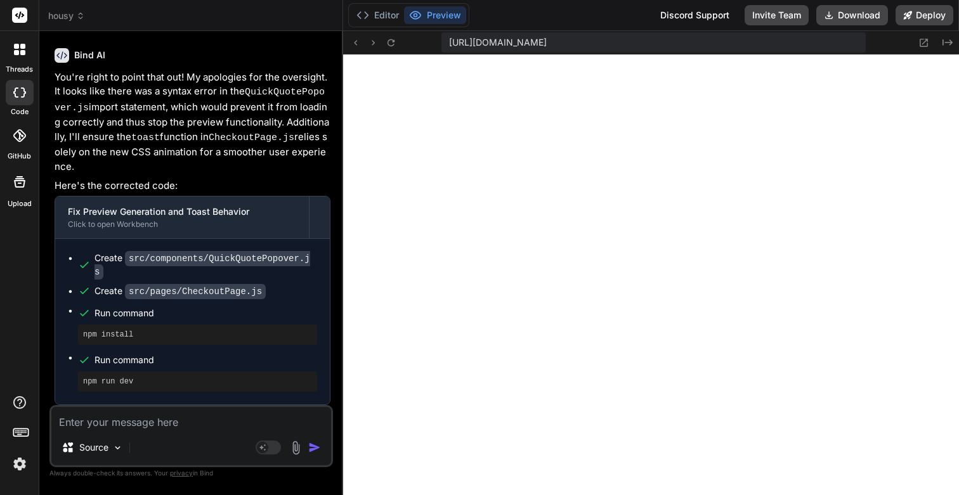
click at [25, 464] on img at bounding box center [20, 464] width 22 height 22
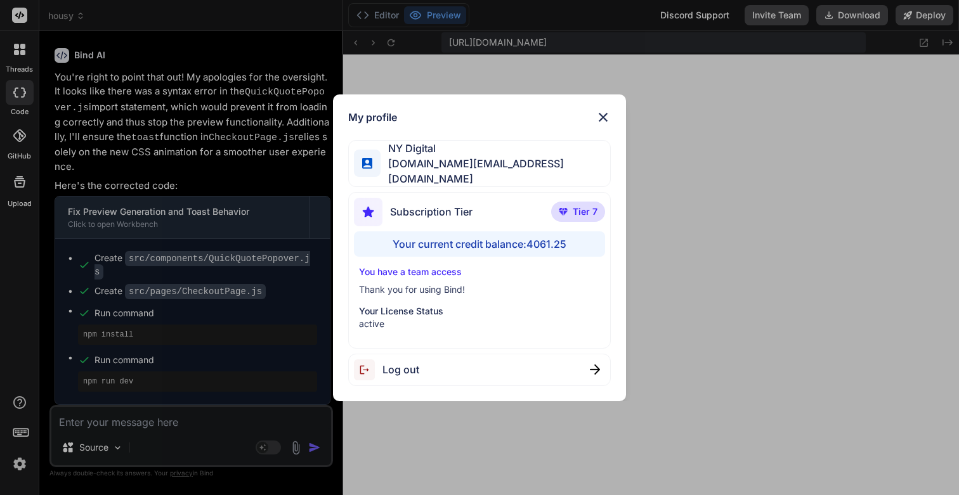
click at [25, 464] on div "My profile NY Digital [DOMAIN_NAME][EMAIL_ADDRESS][DOMAIN_NAME] Subscription Ti…" at bounding box center [479, 247] width 959 height 495
